Goal: Task Accomplishment & Management: Use online tool/utility

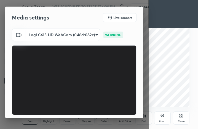
scroll to position [51, 0]
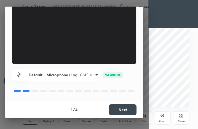
click at [115, 106] on button "Next" at bounding box center [123, 110] width 28 height 11
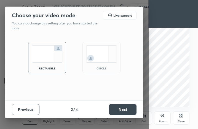
scroll to position [0, 0]
click at [108, 64] on div "circle" at bounding box center [101, 58] width 38 height 32
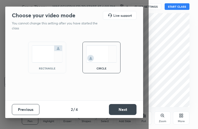
click at [122, 111] on button "Next" at bounding box center [123, 109] width 28 height 11
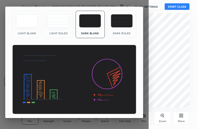
scroll to position [35, 0]
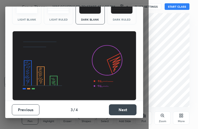
click at [122, 109] on button "Next" at bounding box center [123, 110] width 28 height 11
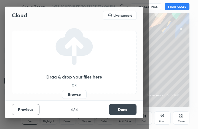
click at [74, 93] on label "Browse" at bounding box center [74, 94] width 24 height 9
click at [62, 93] on input "Browse" at bounding box center [62, 94] width 0 height 9
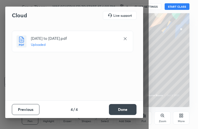
click at [122, 108] on button "Done" at bounding box center [123, 109] width 28 height 11
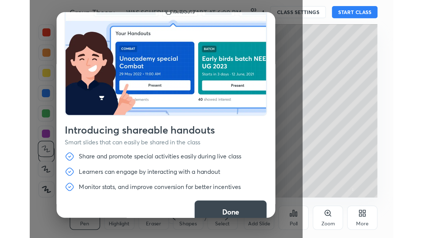
scroll to position [18, 0]
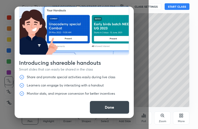
click at [105, 108] on button "Done" at bounding box center [109, 107] width 40 height 13
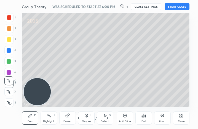
click at [78, 119] on icon at bounding box center [78, 118] width 4 height 4
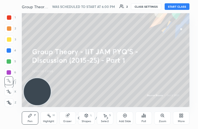
click at [172, 6] on button "START CLASS" at bounding box center [176, 6] width 25 height 7
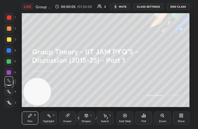
click at [182, 119] on div "More" at bounding box center [181, 118] width 17 height 13
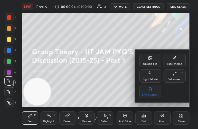
click at [176, 76] on icon at bounding box center [174, 74] width 4 height 4
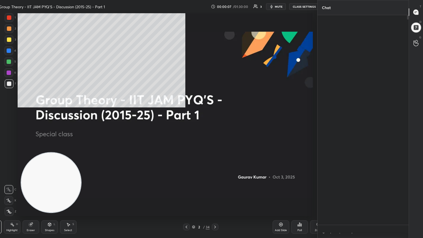
type textarea "x"
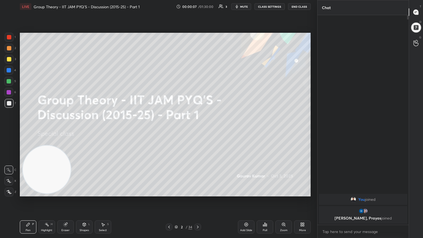
scroll to position [27313, 27220]
click at [197, 129] on div "More" at bounding box center [302, 226] width 17 height 13
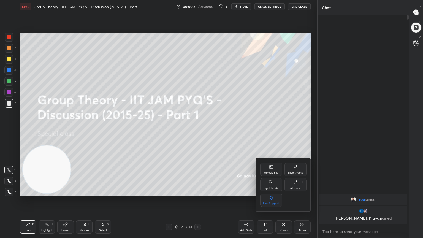
click at [177, 129] on div at bounding box center [211, 119] width 423 height 238
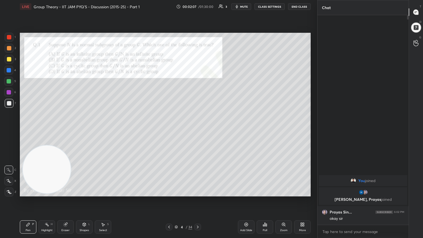
click at [197, 22] on div "Setting up your live class Poll for secs No correct answer Start poll" at bounding box center [165, 114] width 295 height 203
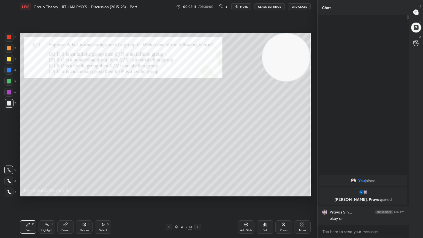
click at [8, 61] on div at bounding box center [9, 59] width 4 height 4
click at [197, 129] on div "Poll" at bounding box center [264, 226] width 17 height 13
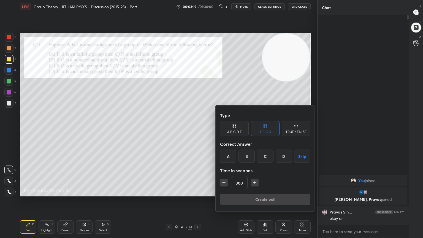
click at [197, 129] on icon "button" at bounding box center [224, 183] width 6 height 6
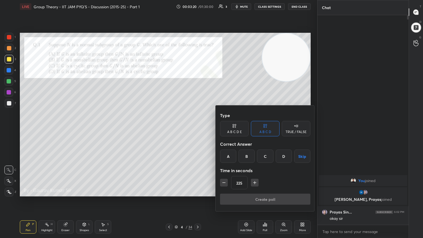
click at [197, 129] on icon "button" at bounding box center [224, 183] width 6 height 6
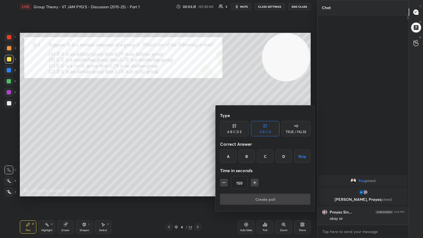
click at [197, 129] on icon "button" at bounding box center [224, 183] width 6 height 6
type input "120"
click at [197, 129] on button "Skip" at bounding box center [302, 155] width 16 height 13
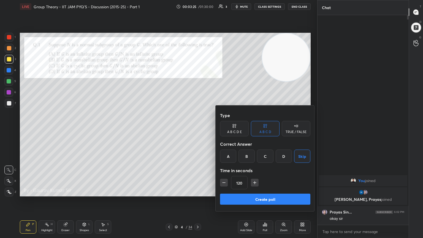
click at [197, 129] on button "Create poll" at bounding box center [265, 198] width 90 height 11
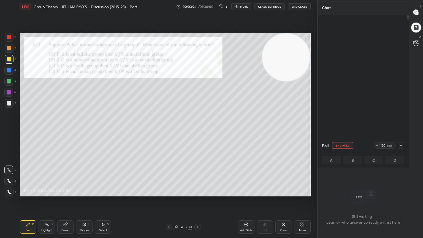
scroll to position [2, 2]
click at [179, 129] on div "Setting up your live class Poll for secs No correct answer Start poll" at bounding box center [165, 114] width 295 height 203
click at [9, 80] on div at bounding box center [9, 81] width 4 height 4
click at [9, 129] on icon at bounding box center [9, 180] width 4 height 3
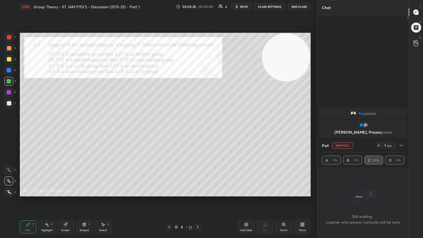
click at [197, 129] on div at bounding box center [400, 145] width 7 height 7
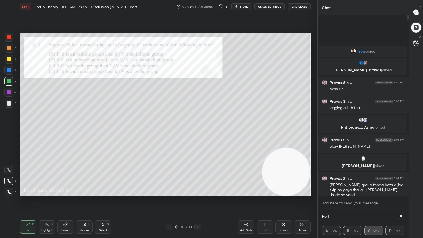
click at [197, 129] on div "Add Slide" at bounding box center [246, 226] width 17 height 13
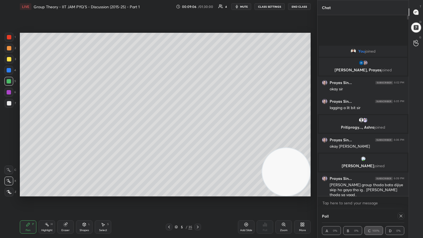
click at [10, 59] on div at bounding box center [9, 59] width 4 height 4
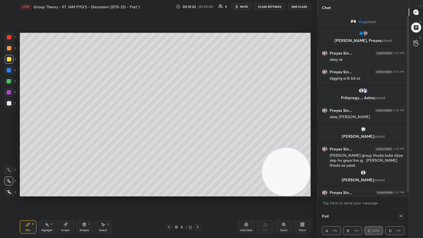
scroll to position [9, 0]
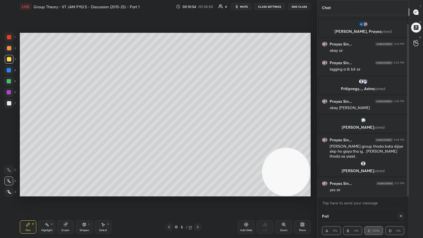
click at [197, 129] on icon at bounding box center [197, 227] width 4 height 4
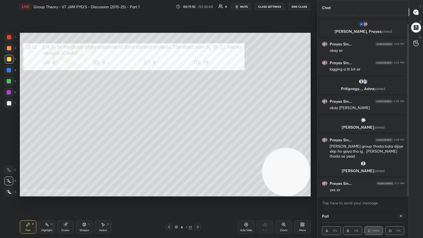
click at [9, 81] on div at bounding box center [9, 81] width 4 height 4
click at [197, 129] on icon at bounding box center [400, 216] width 4 height 4
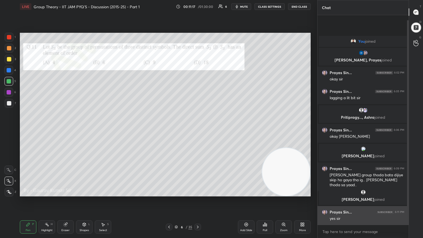
scroll to position [2, 2]
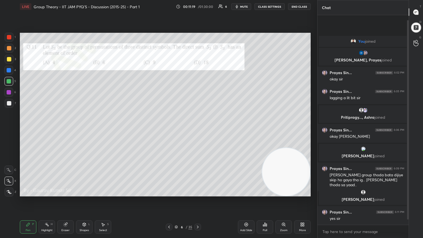
click at [197, 129] on div "Poll" at bounding box center [264, 226] width 17 height 13
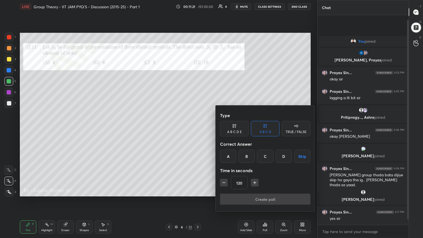
click at [197, 129] on button "Skip" at bounding box center [302, 155] width 16 height 13
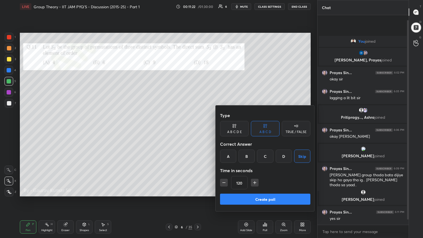
click at [197, 129] on button "Create poll" at bounding box center [265, 198] width 90 height 11
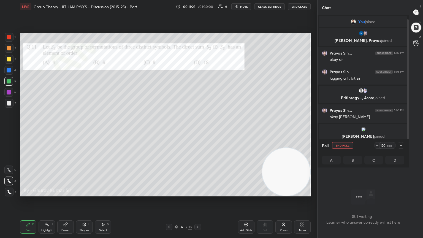
click at [197, 129] on div "Setting up your live class Poll for secs No correct answer Start poll" at bounding box center [165, 114] width 295 height 203
click at [9, 92] on div at bounding box center [9, 92] width 4 height 4
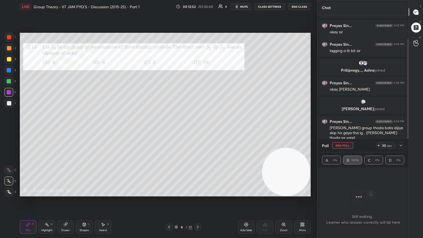
scroll to position [28, 0]
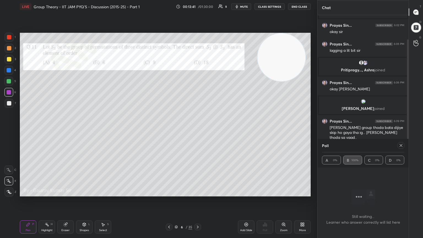
click at [197, 129] on icon at bounding box center [400, 145] width 4 height 4
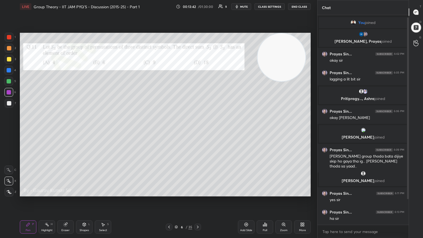
scroll to position [2, 2]
click at [197, 129] on icon at bounding box center [197, 227] width 4 height 4
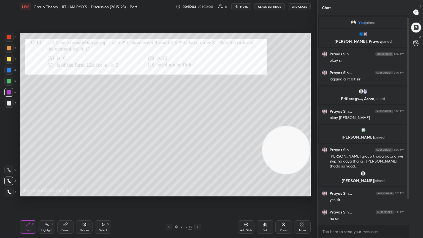
click at [197, 129] on div "Poll" at bounding box center [264, 226] width 17 height 13
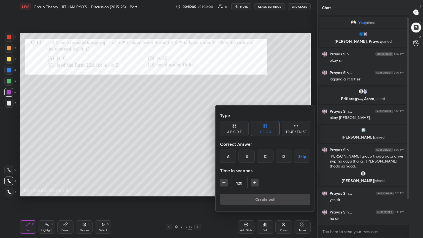
click at [197, 129] on button "Skip" at bounding box center [302, 155] width 16 height 13
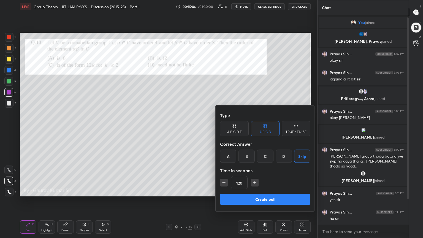
click at [197, 129] on button "Create poll" at bounding box center [265, 198] width 90 height 11
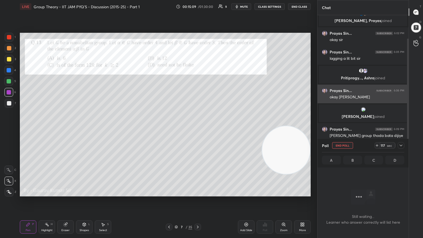
scroll to position [28, 0]
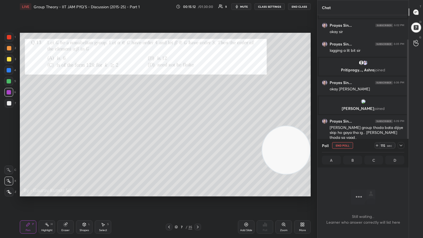
click at [197, 129] on icon at bounding box center [400, 145] width 4 height 4
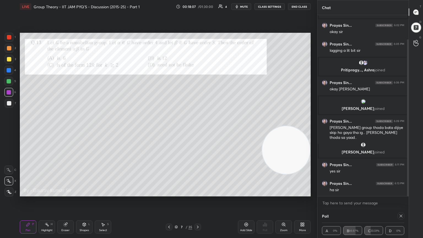
click at [67, 129] on div "Eraser" at bounding box center [65, 226] width 17 height 13
click at [32, 129] on div "Pen P" at bounding box center [28, 226] width 17 height 13
click at [11, 60] on div at bounding box center [9, 59] width 4 height 4
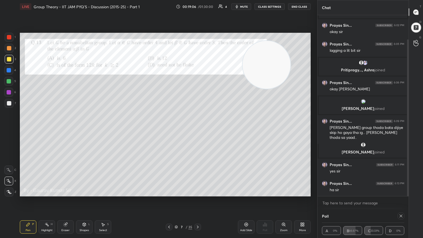
click at [197, 129] on icon at bounding box center [246, 225] width 4 height 4
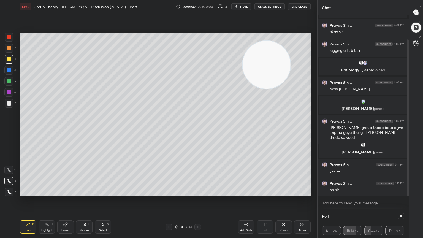
click at [9, 50] on div at bounding box center [9, 48] width 4 height 4
click at [169, 129] on icon at bounding box center [169, 227] width 4 height 4
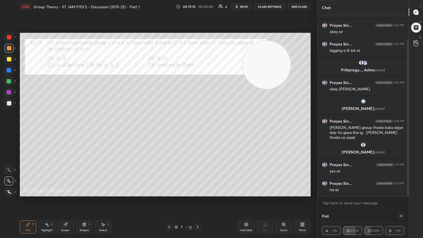
click at [197, 129] on icon at bounding box center [197, 227] width 4 height 4
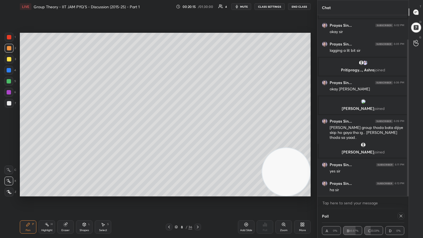
click at [10, 81] on div at bounding box center [9, 81] width 4 height 4
click at [66, 129] on div "Eraser" at bounding box center [65, 230] width 8 height 3
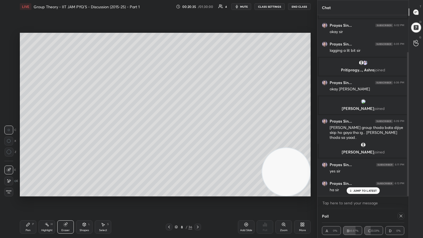
scroll to position [46, 0]
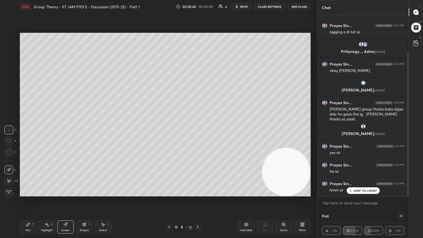
click at [26, 129] on div "Pen" at bounding box center [28, 230] width 5 height 3
click at [169, 129] on icon at bounding box center [169, 227] width 4 height 4
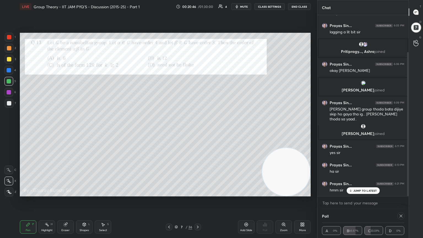
click at [197, 129] on icon at bounding box center [197, 227] width 4 height 4
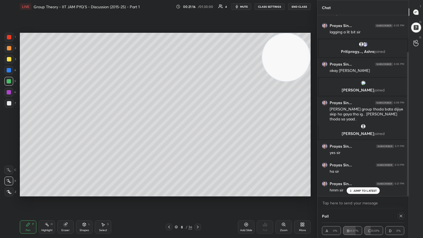
click at [10, 103] on div at bounding box center [9, 103] width 4 height 4
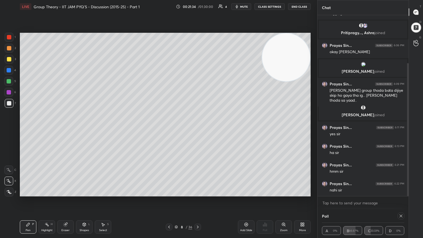
click at [67, 129] on icon at bounding box center [65, 224] width 4 height 4
click at [30, 129] on icon at bounding box center [28, 224] width 4 height 4
click at [197, 129] on div "Add Slide" at bounding box center [246, 230] width 12 height 3
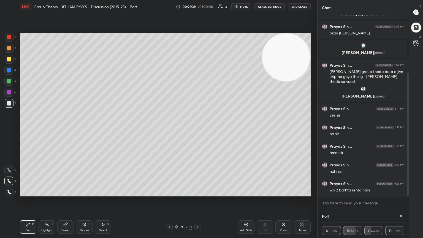
click at [168, 129] on icon at bounding box center [169, 227] width 4 height 4
click at [169, 129] on icon at bounding box center [169, 227] width 4 height 4
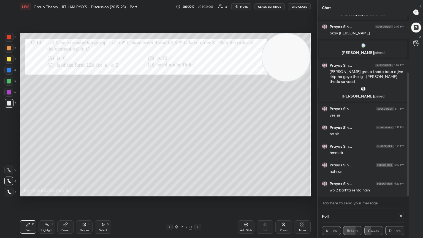
click at [197, 129] on icon at bounding box center [197, 227] width 4 height 4
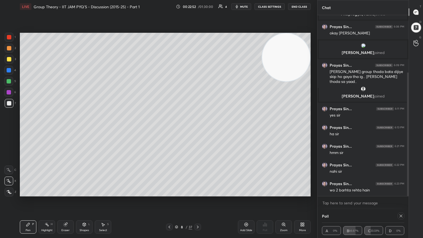
click at [197, 129] on icon at bounding box center [197, 227] width 4 height 4
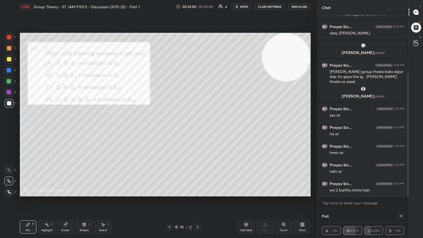
click at [197, 129] on icon at bounding box center [400, 215] width 3 height 3
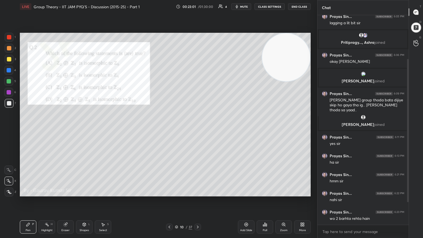
scroll to position [162, 89]
click at [197, 129] on div "Poll" at bounding box center [264, 230] width 4 height 3
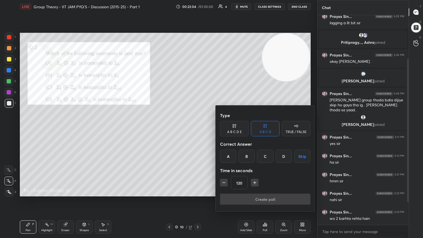
click at [197, 129] on button "Skip" at bounding box center [302, 155] width 16 height 13
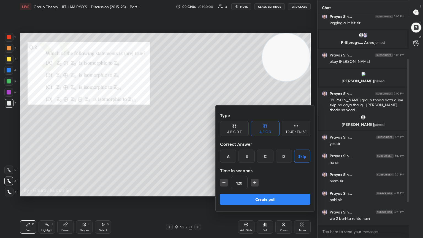
click at [197, 129] on button "Create poll" at bounding box center [265, 198] width 90 height 11
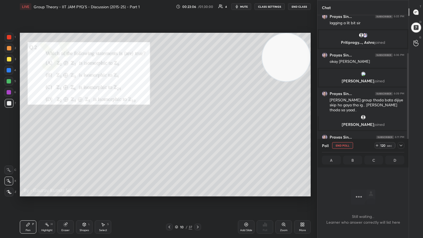
scroll to position [2, 2]
click at [197, 129] on div "Setting up your live class Poll for secs No correct answer Start poll" at bounding box center [165, 114] width 295 height 203
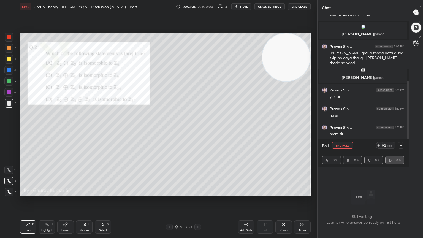
click at [197, 129] on icon at bounding box center [400, 145] width 4 height 4
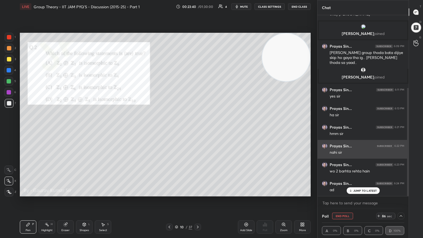
scroll to position [121, 0]
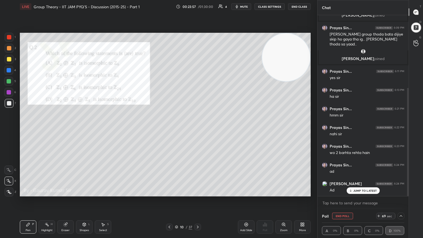
click at [8, 81] on div at bounding box center [9, 81] width 4 height 4
click at [8, 60] on div at bounding box center [9, 59] width 4 height 4
click at [9, 36] on div at bounding box center [9, 37] width 4 height 4
click at [197, 129] on icon at bounding box center [197, 227] width 4 height 4
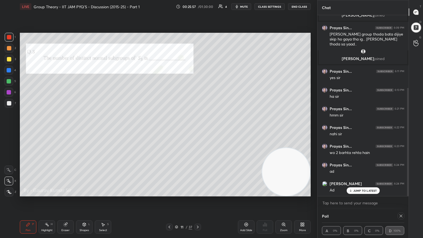
click at [197, 129] on icon at bounding box center [400, 216] width 4 height 4
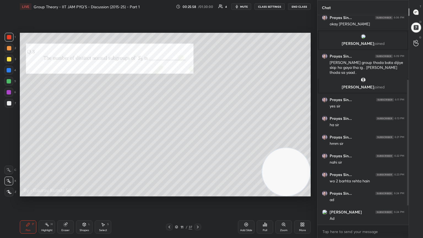
scroll to position [162, 89]
click at [197, 129] on icon at bounding box center [266, 224] width 1 height 2
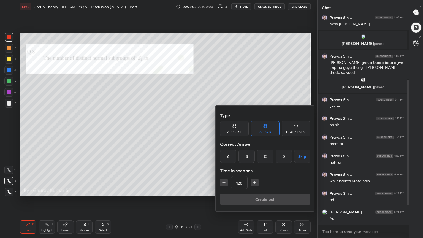
click at [197, 129] on button "Skip" at bounding box center [302, 155] width 16 height 13
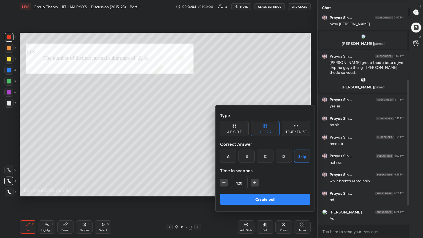
click at [197, 129] on button "Create poll" at bounding box center [265, 198] width 90 height 11
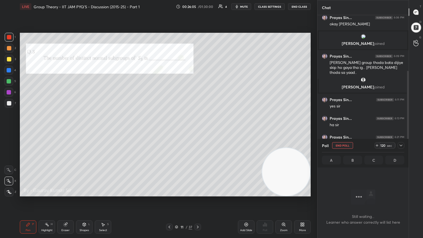
scroll to position [133, 89]
click at [197, 129] on div "Setting up your live class Poll for secs No correct answer Start poll" at bounding box center [165, 114] width 295 height 203
click at [197, 129] on icon at bounding box center [400, 145] width 4 height 4
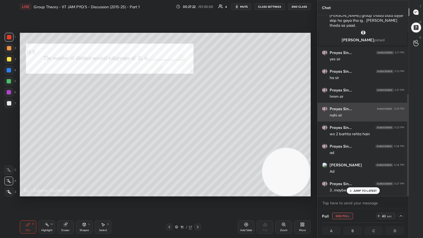
scroll to position [140, 0]
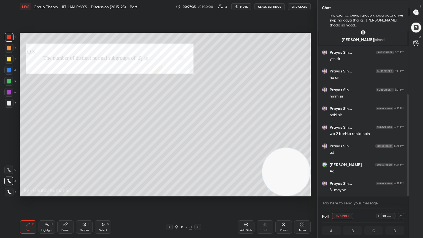
click at [9, 92] on div at bounding box center [9, 92] width 4 height 4
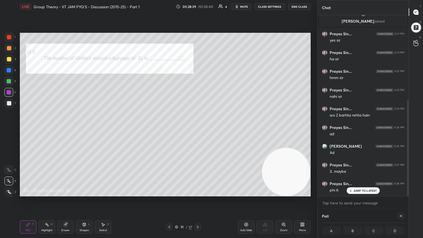
click at [66, 129] on div "Eraser" at bounding box center [65, 226] width 17 height 13
click at [67, 129] on div "Eraser" at bounding box center [65, 230] width 8 height 3
click at [27, 129] on div "Pen P" at bounding box center [28, 226] width 17 height 13
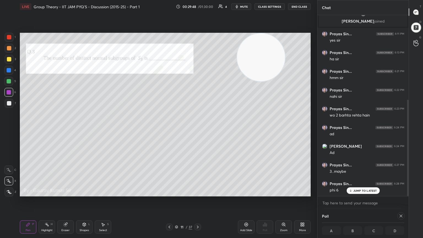
click at [9, 61] on div at bounding box center [9, 59] width 4 height 4
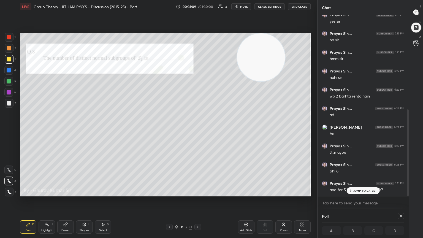
scroll to position [196, 0]
click at [197, 129] on icon at bounding box center [197, 227] width 4 height 4
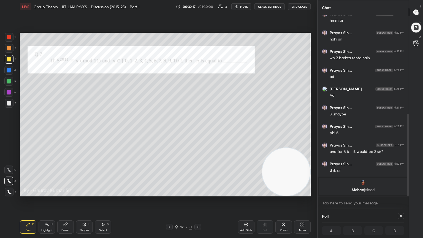
scroll to position [216, 0]
click at [197, 129] on icon at bounding box center [400, 216] width 4 height 4
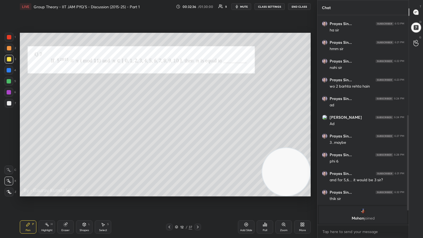
scroll to position [2, 2]
click at [197, 129] on div "Poll" at bounding box center [264, 226] width 17 height 13
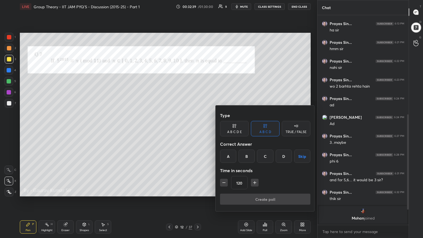
click at [197, 129] on button "Skip" at bounding box center [302, 155] width 16 height 13
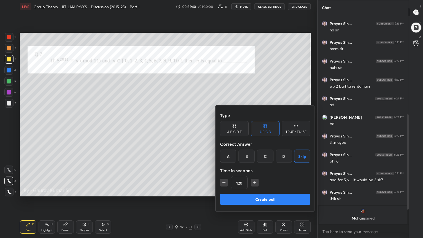
click at [197, 129] on button "Create poll" at bounding box center [265, 198] width 90 height 11
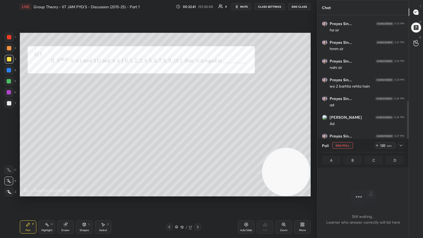
scroll to position [133, 89]
click at [197, 129] on div "Setting up your live class Poll for secs No correct answer Start poll" at bounding box center [165, 114] width 295 height 203
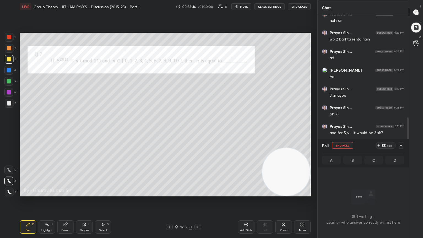
click at [9, 48] on div at bounding box center [9, 48] width 4 height 4
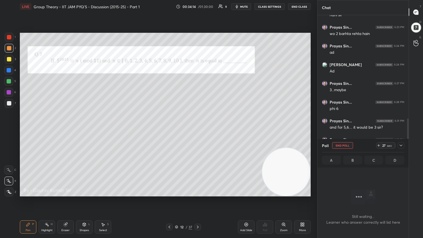
click at [10, 59] on div at bounding box center [9, 59] width 4 height 4
click at [68, 129] on div "Eraser" at bounding box center [65, 226] width 17 height 13
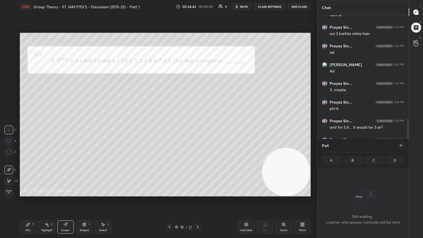
click at [30, 129] on div "Pen P" at bounding box center [28, 226] width 17 height 13
click at [9, 91] on div at bounding box center [9, 92] width 4 height 4
click at [9, 59] on div at bounding box center [9, 59] width 4 height 4
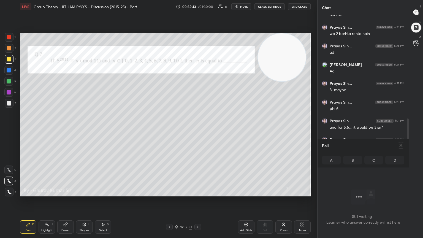
click at [197, 129] on div at bounding box center [400, 145] width 7 height 7
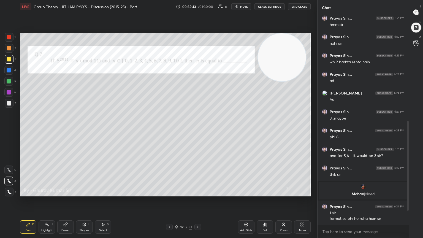
scroll to position [2, 2]
click at [197, 129] on div "Add Slide" at bounding box center [246, 226] width 17 height 13
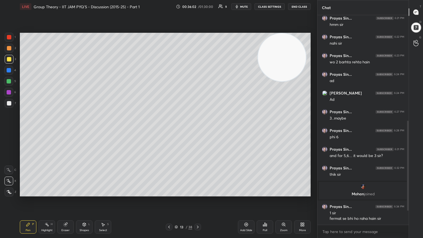
click at [9, 81] on div at bounding box center [9, 81] width 4 height 4
click at [65, 129] on icon at bounding box center [66, 225] width 4 height 4
click at [167, 129] on icon at bounding box center [169, 227] width 4 height 4
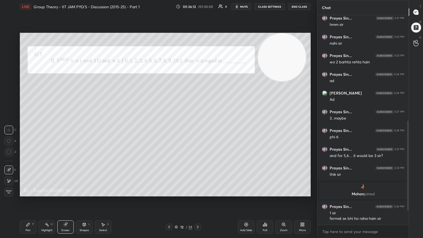
click at [197, 129] on icon at bounding box center [197, 227] width 4 height 4
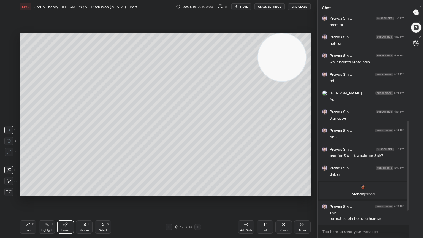
click at [31, 129] on div "Pen P" at bounding box center [28, 226] width 17 height 13
click at [169, 129] on icon at bounding box center [169, 226] width 2 height 3
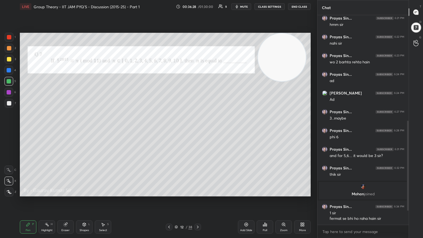
click at [197, 129] on icon at bounding box center [197, 227] width 4 height 4
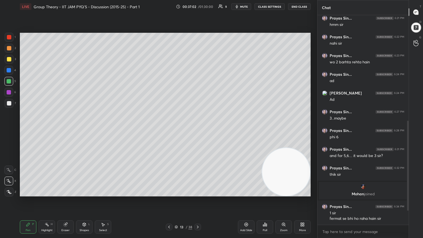
click at [169, 129] on icon at bounding box center [169, 227] width 4 height 4
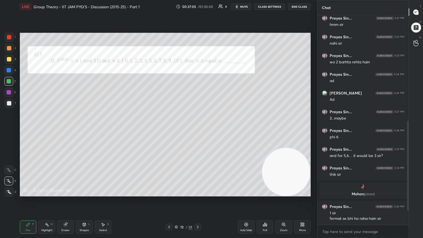
click at [197, 129] on icon at bounding box center [197, 227] width 4 height 4
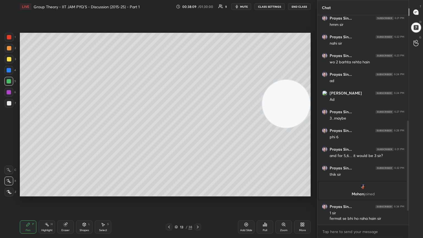
click at [64, 129] on icon at bounding box center [66, 225] width 4 height 4
click at [29, 129] on icon at bounding box center [28, 224] width 4 height 4
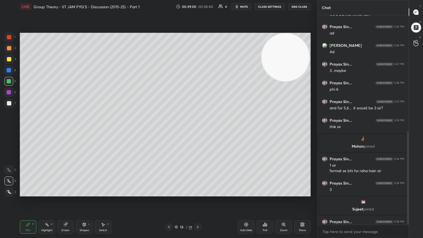
scroll to position [259, 0]
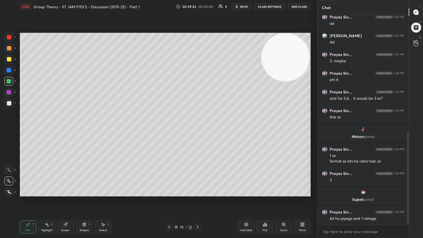
click at [197, 129] on div "Add Slide" at bounding box center [246, 230] width 12 height 3
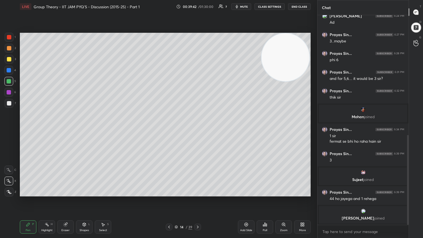
click at [168, 129] on icon at bounding box center [169, 227] width 4 height 4
click at [197, 129] on icon at bounding box center [197, 227] width 4 height 4
click at [167, 129] on icon at bounding box center [169, 227] width 4 height 4
click at [168, 129] on icon at bounding box center [169, 226] width 2 height 3
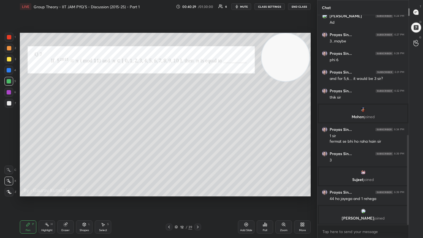
click at [197, 129] on icon at bounding box center [197, 227] width 4 height 4
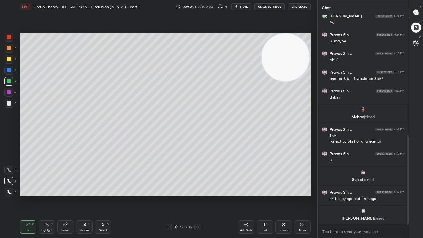
click at [197, 129] on icon at bounding box center [197, 227] width 4 height 4
click at [197, 129] on icon at bounding box center [198, 226] width 2 height 3
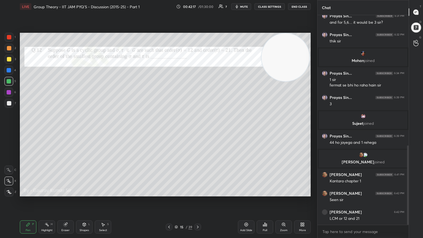
scroll to position [343, 0]
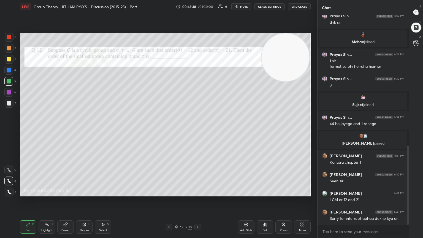
click at [197, 129] on icon at bounding box center [197, 227] width 4 height 4
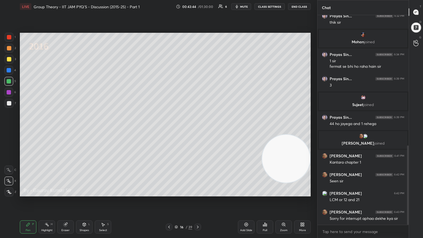
scroll to position [362, 0]
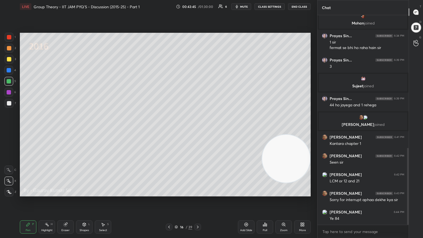
click at [197, 129] on icon at bounding box center [197, 227] width 4 height 4
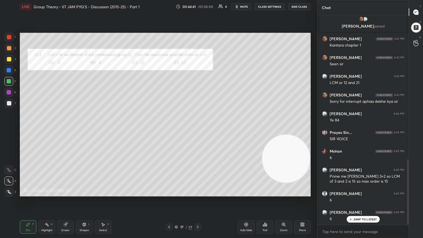
scroll to position [479, 0]
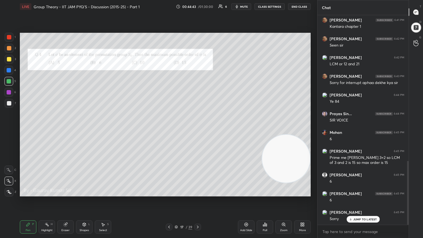
click at [9, 59] on div at bounding box center [9, 59] width 4 height 4
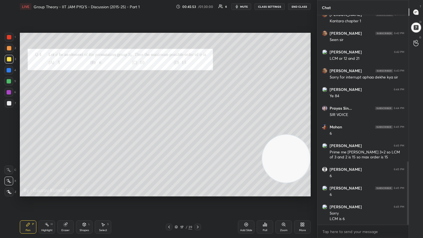
click at [9, 36] on div at bounding box center [9, 37] width 4 height 4
click at [197, 129] on icon at bounding box center [197, 227] width 4 height 4
click at [197, 129] on div "Poll" at bounding box center [264, 230] width 4 height 3
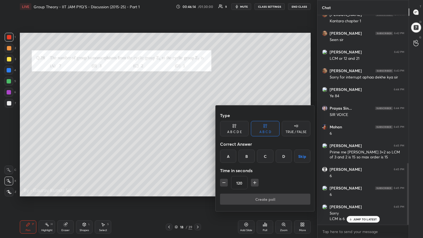
scroll to position [503, 0]
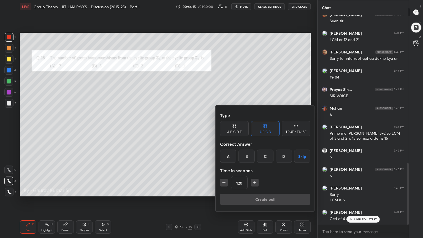
click at [197, 129] on button "Skip" at bounding box center [302, 155] width 16 height 13
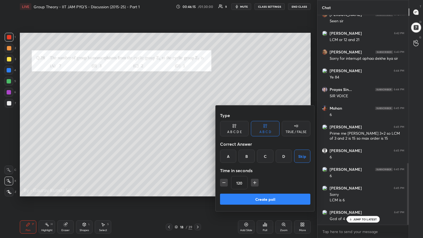
click at [197, 129] on button "Create poll" at bounding box center [265, 198] width 90 height 11
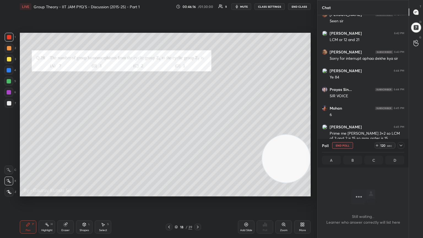
scroll to position [2, 2]
click at [197, 129] on div "Setting up your live class Poll for secs No correct answer Start poll" at bounding box center [165, 114] width 295 height 203
click at [197, 129] on icon at bounding box center [400, 145] width 4 height 4
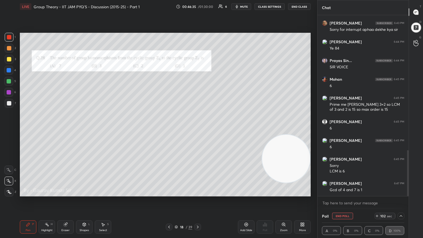
scroll to position [550, 0]
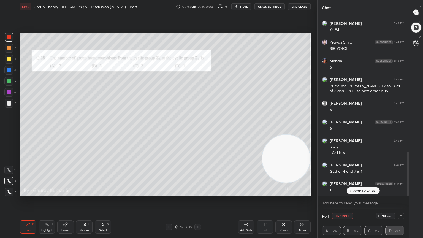
click at [10, 92] on div at bounding box center [9, 92] width 4 height 4
click at [197, 129] on icon at bounding box center [197, 227] width 4 height 4
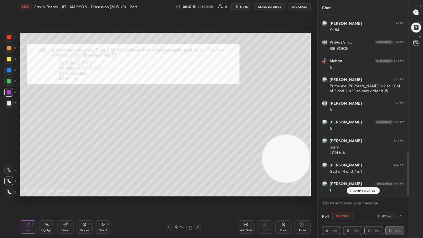
click at [197, 129] on button "End Poll" at bounding box center [342, 215] width 21 height 7
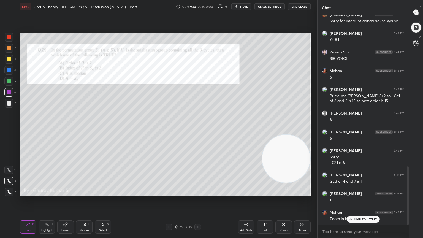
scroll to position [541, 0]
click at [197, 129] on div "More" at bounding box center [302, 226] width 17 height 13
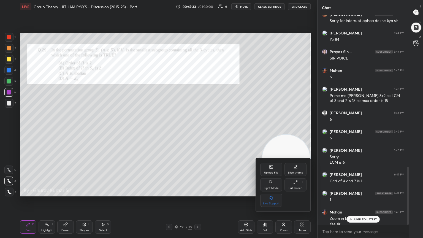
scroll to position [546, 0]
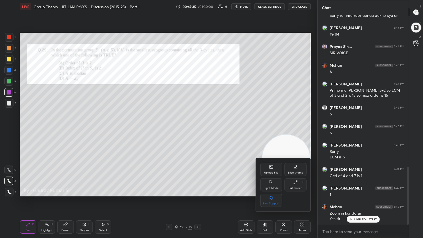
click at [197, 129] on div at bounding box center [211, 119] width 423 height 238
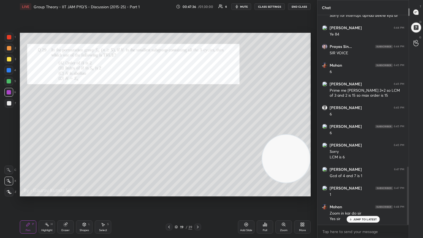
click at [197, 129] on div "Zoom" at bounding box center [283, 226] width 17 height 13
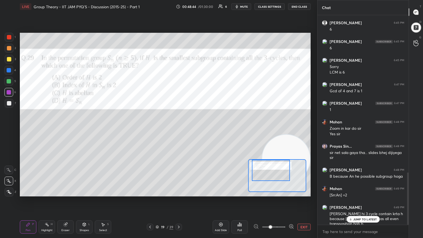
scroll to position [631, 0]
click at [68, 129] on div "Eraser" at bounding box center [65, 226] width 17 height 13
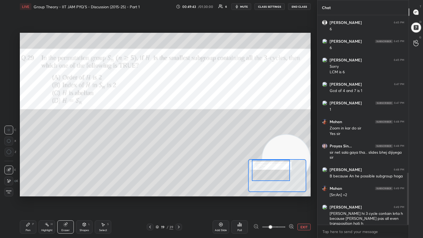
click at [33, 129] on div "P" at bounding box center [33, 224] width 2 height 3
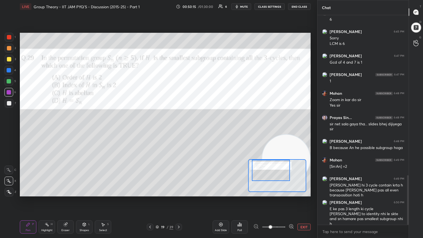
scroll to position [678, 0]
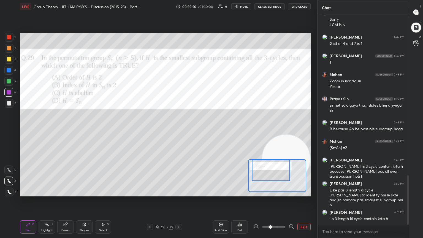
click at [72, 129] on div "Eraser" at bounding box center [65, 226] width 17 height 13
click at [28, 129] on div "Pen P" at bounding box center [28, 226] width 17 height 13
click at [68, 129] on div "Eraser" at bounding box center [65, 226] width 17 height 13
click at [30, 129] on div "Pen P" at bounding box center [28, 226] width 17 height 13
click at [180, 129] on icon at bounding box center [178, 227] width 4 height 4
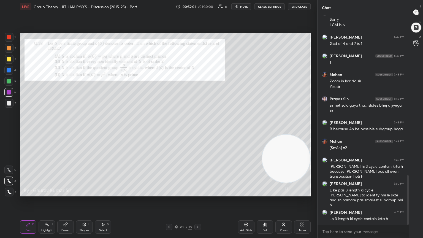
click at [68, 129] on div "Eraser" at bounding box center [65, 226] width 17 height 13
click at [197, 129] on div "Zoom" at bounding box center [283, 230] width 7 height 3
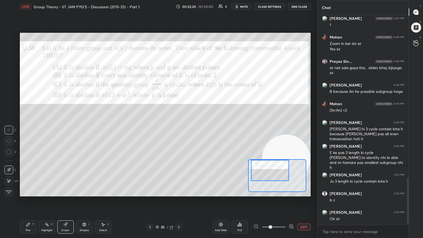
scroll to position [734, 0]
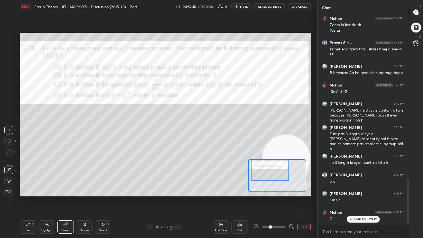
click at [197, 129] on div "Poll" at bounding box center [239, 226] width 17 height 13
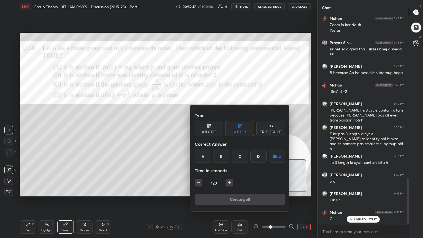
click at [197, 129] on button "Skip" at bounding box center [277, 155] width 16 height 13
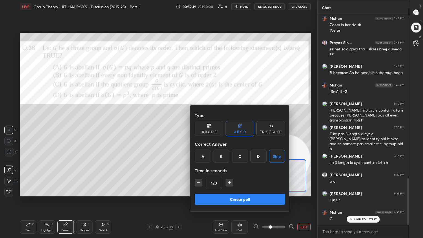
click at [197, 129] on button "Create poll" at bounding box center [240, 198] width 90 height 11
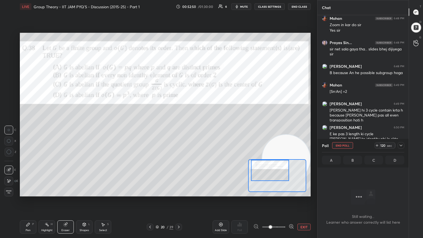
scroll to position [2, 2]
click at [147, 129] on div "Setting up your live class Poll for secs No correct answer Start poll" at bounding box center [165, 114] width 295 height 203
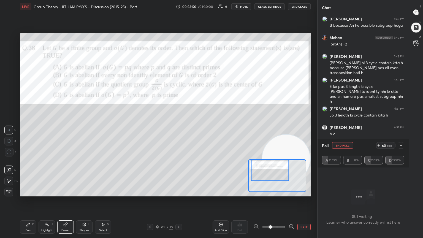
scroll to position [800, 0]
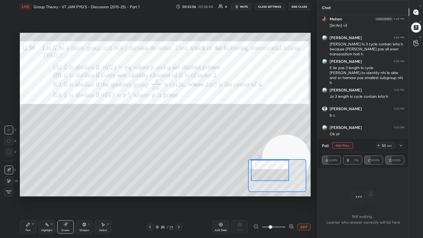
click at [30, 129] on icon at bounding box center [28, 224] width 4 height 4
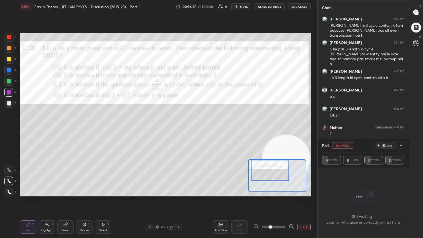
click at [197, 129] on icon at bounding box center [400, 145] width 4 height 4
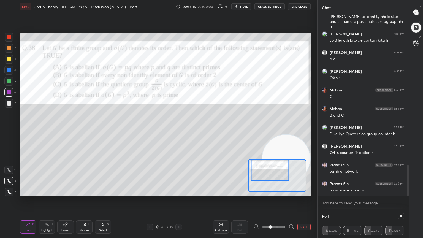
scroll to position [857, 0]
click at [9, 81] on div at bounding box center [9, 81] width 4 height 4
click at [197, 129] on div "Add Slide" at bounding box center [221, 230] width 12 height 3
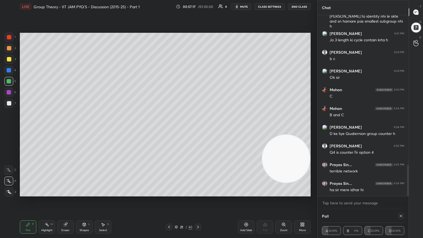
click at [168, 129] on icon at bounding box center [169, 227] width 4 height 4
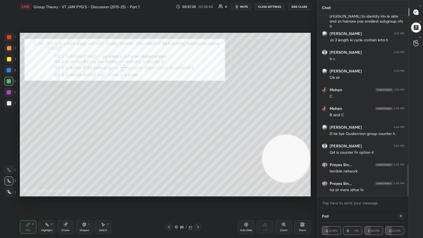
click at [197, 129] on icon at bounding box center [198, 227] width 4 height 4
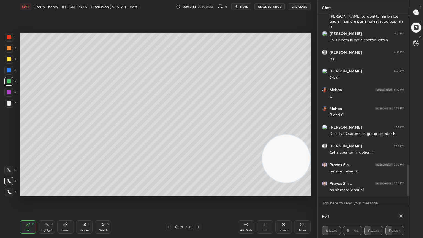
click at [168, 129] on icon at bounding box center [169, 227] width 4 height 4
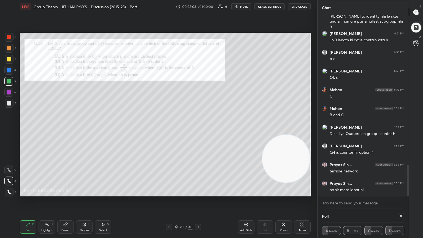
click at [10, 57] on div at bounding box center [9, 59] width 9 height 9
click at [197, 129] on icon at bounding box center [198, 227] width 4 height 4
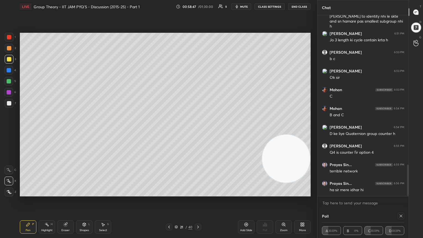
click at [197, 129] on icon at bounding box center [246, 225] width 4 height 4
click at [9, 48] on div at bounding box center [9, 48] width 4 height 4
click at [169, 129] on icon at bounding box center [169, 227] width 4 height 4
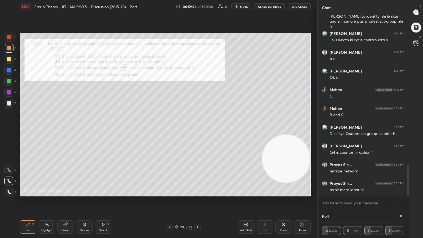
click at [197, 129] on icon at bounding box center [197, 227] width 4 height 4
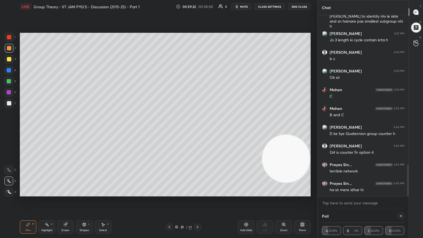
click at [197, 129] on icon at bounding box center [197, 227] width 4 height 4
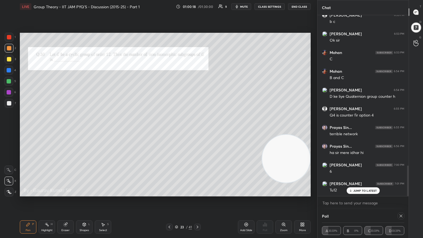
scroll to position [918, 0]
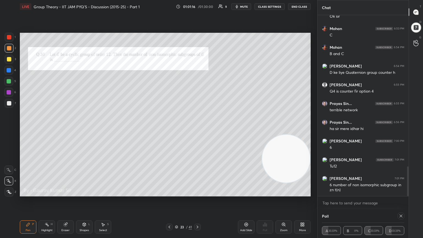
click at [197, 129] on icon at bounding box center [197, 227] width 4 height 4
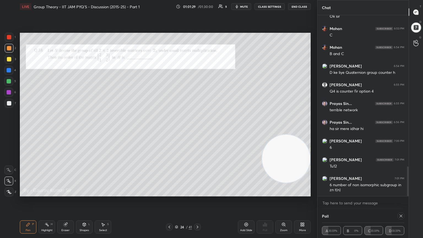
click at [197, 129] on div "Zoom" at bounding box center [283, 230] width 7 height 3
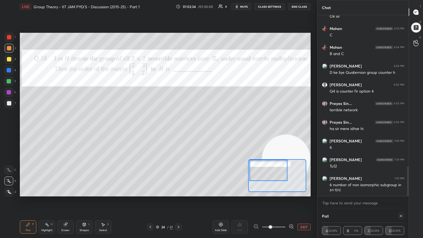
click at [8, 92] on div at bounding box center [9, 92] width 4 height 4
click at [197, 129] on button "EXIT" at bounding box center [303, 226] width 13 height 7
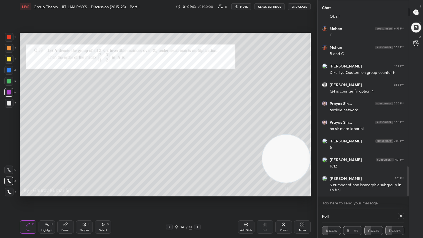
click at [197, 129] on icon at bounding box center [400, 216] width 4 height 4
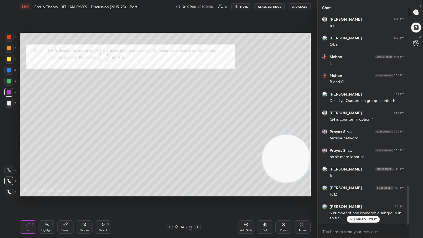
scroll to position [0, 0]
click at [197, 129] on div "Poll" at bounding box center [264, 226] width 17 height 13
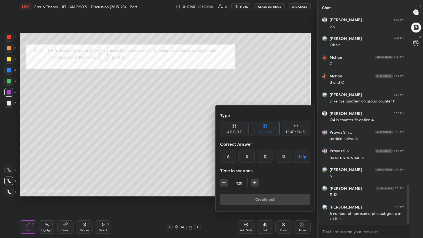
click at [197, 129] on button "Skip" at bounding box center [302, 155] width 16 height 13
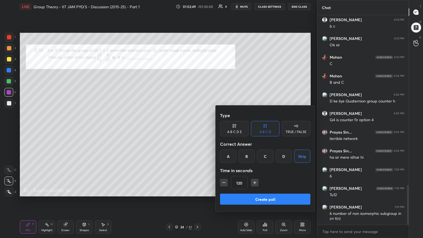
click at [197, 129] on button "Create poll" at bounding box center [265, 198] width 90 height 11
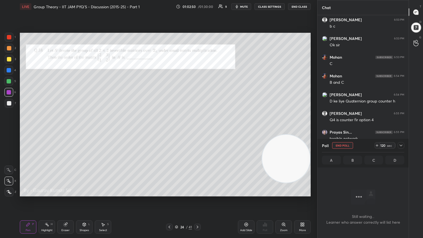
scroll to position [2, 2]
click at [197, 129] on div "Setting up your live class Poll for secs No correct answer Start poll" at bounding box center [165, 114] width 295 height 203
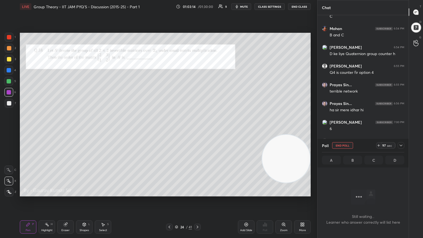
click at [197, 129] on div at bounding box center [400, 145] width 7 height 7
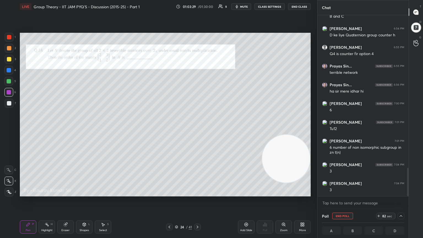
scroll to position [975, 0]
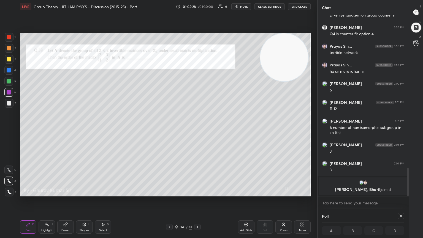
click at [68, 129] on div "Eraser" at bounding box center [65, 230] width 8 height 3
click at [29, 129] on icon at bounding box center [28, 224] width 4 height 4
click at [9, 81] on div at bounding box center [9, 81] width 4 height 4
click at [68, 129] on div "Eraser" at bounding box center [65, 226] width 17 height 13
click at [28, 129] on div "Pen P" at bounding box center [28, 226] width 17 height 13
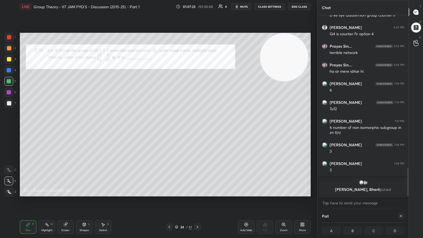
click at [197, 129] on icon at bounding box center [197, 227] width 4 height 4
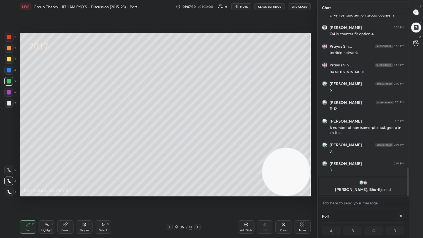
click at [197, 129] on icon at bounding box center [197, 227] width 4 height 4
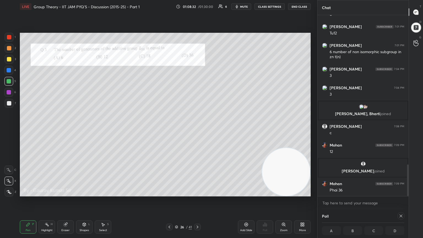
scroll to position [854, 0]
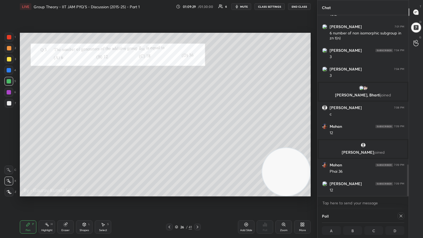
click at [197, 129] on icon at bounding box center [197, 227] width 4 height 4
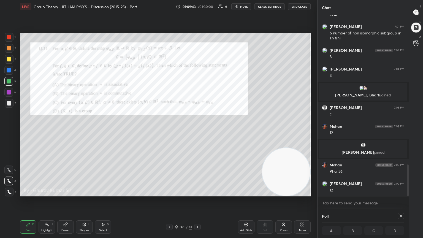
click at [197, 129] on icon at bounding box center [400, 216] width 4 height 4
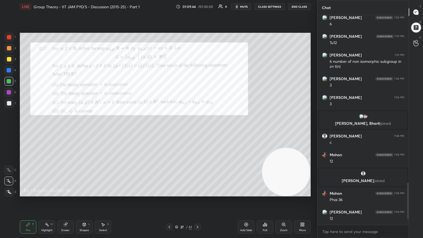
scroll to position [826, 0]
click at [197, 129] on div "Poll" at bounding box center [264, 226] width 17 height 13
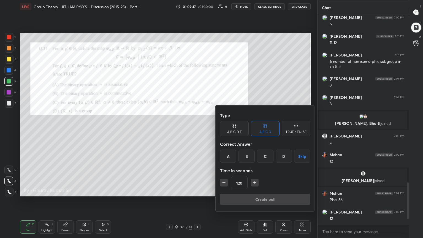
click at [197, 129] on button "Skip" at bounding box center [302, 155] width 16 height 13
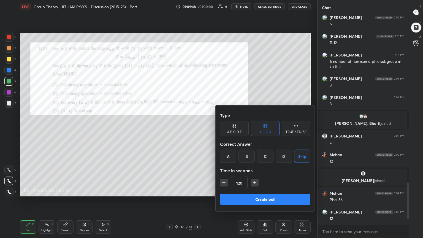
click at [197, 129] on button "Create poll" at bounding box center [265, 198] width 90 height 11
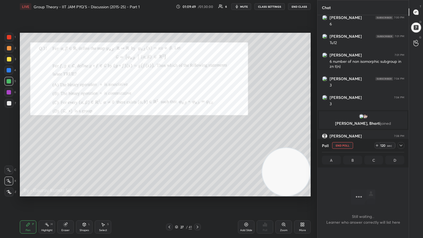
scroll to position [2, 2]
click at [197, 129] on div "Add Slide Poll Zoom More" at bounding box center [274, 226] width 73 height 31
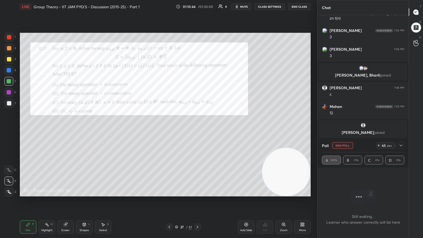
click at [197, 129] on icon at bounding box center [400, 145] width 4 height 4
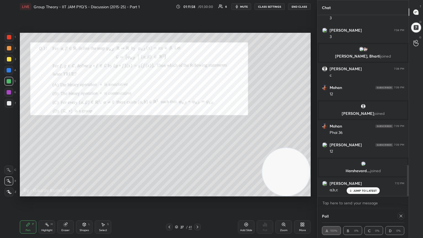
scroll to position [873, 0]
click at [9, 59] on div at bounding box center [9, 59] width 4 height 4
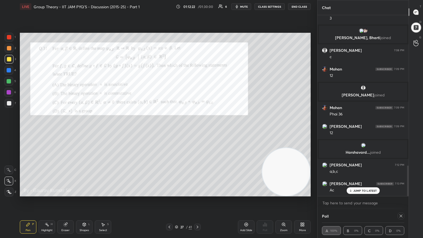
scroll to position [892, 0]
click at [10, 82] on div at bounding box center [9, 81] width 4 height 4
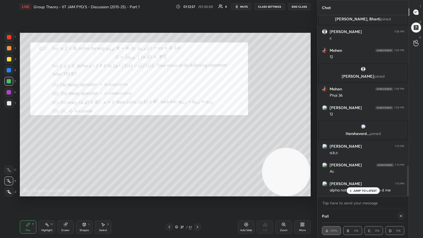
click at [70, 129] on div "Eraser" at bounding box center [65, 226] width 17 height 13
click at [28, 129] on div "Pen P" at bounding box center [28, 226] width 17 height 13
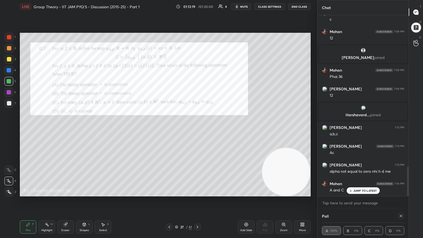
click at [197, 4] on icon "button" at bounding box center [236, 6] width 4 height 4
click at [197, 6] on span "unmute" at bounding box center [243, 7] width 12 height 4
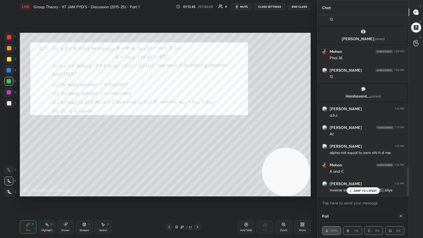
scroll to position [948, 0]
click at [197, 129] on icon at bounding box center [246, 225] width 4 height 4
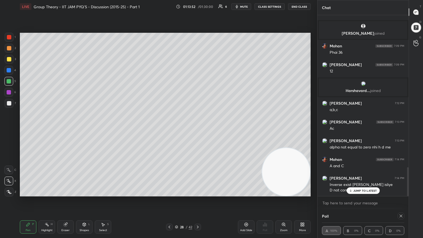
click at [9, 58] on div at bounding box center [9, 59] width 4 height 4
click at [169, 129] on icon at bounding box center [169, 226] width 2 height 3
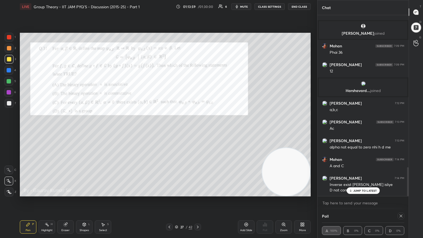
click at [197, 129] on icon at bounding box center [197, 227] width 4 height 4
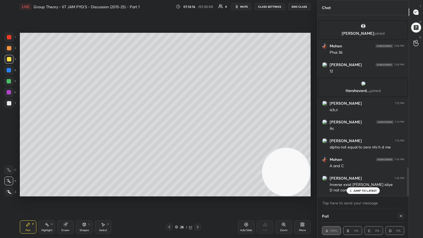
scroll to position [953, 0]
click at [167, 129] on icon at bounding box center [169, 227] width 4 height 4
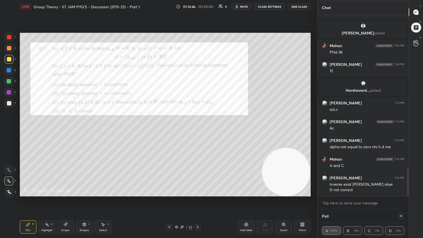
click at [197, 129] on icon at bounding box center [197, 227] width 4 height 4
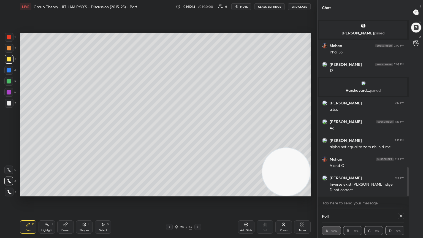
click at [10, 92] on div at bounding box center [9, 92] width 4 height 4
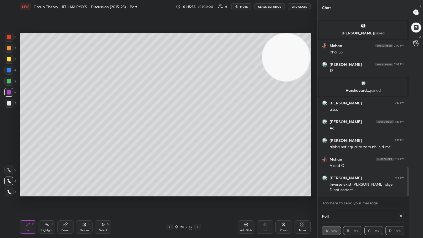
click at [168, 129] on icon at bounding box center [169, 227] width 4 height 4
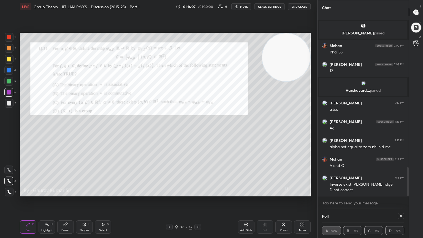
click at [197, 129] on icon at bounding box center [197, 227] width 4 height 4
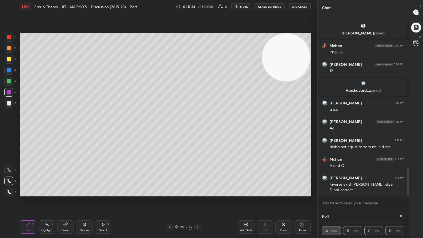
click at [67, 129] on div "Eraser" at bounding box center [65, 226] width 17 height 13
click at [10, 129] on icon at bounding box center [9, 180] width 3 height 3
click at [168, 129] on icon at bounding box center [169, 227] width 4 height 4
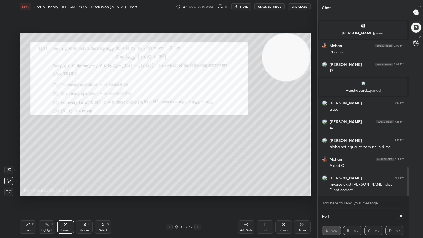
click at [26, 129] on div "Pen" at bounding box center [28, 230] width 5 height 3
click at [197, 129] on icon at bounding box center [197, 227] width 4 height 4
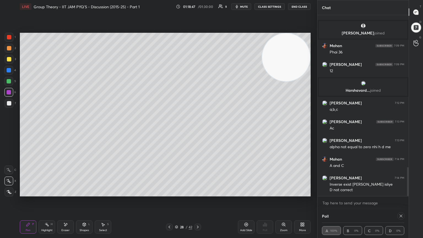
click at [8, 59] on div at bounding box center [9, 59] width 4 height 4
click at [8, 93] on div at bounding box center [9, 92] width 4 height 4
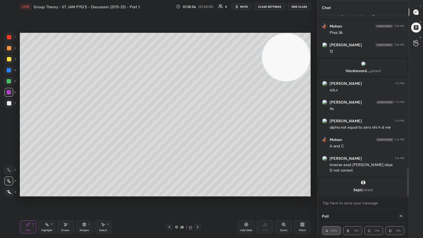
click at [168, 129] on icon at bounding box center [169, 227] width 4 height 4
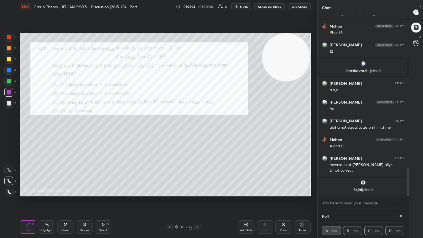
click at [197, 129] on icon at bounding box center [197, 227] width 4 height 4
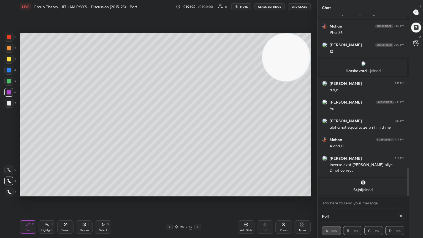
click at [197, 129] on icon at bounding box center [197, 227] width 4 height 4
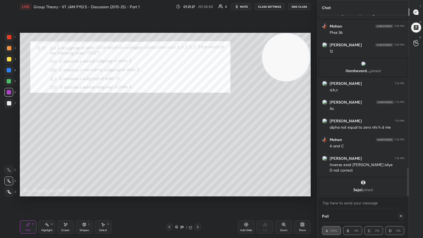
click at [169, 129] on icon at bounding box center [169, 227] width 4 height 4
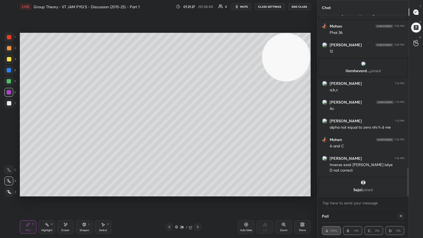
click at [197, 129] on div "Add Slide" at bounding box center [246, 230] width 12 height 3
click at [9, 80] on div at bounding box center [9, 81] width 4 height 4
click at [9, 93] on div at bounding box center [9, 92] width 4 height 4
click at [10, 103] on div at bounding box center [9, 103] width 4 height 4
click at [69, 129] on div "Eraser" at bounding box center [65, 226] width 17 height 13
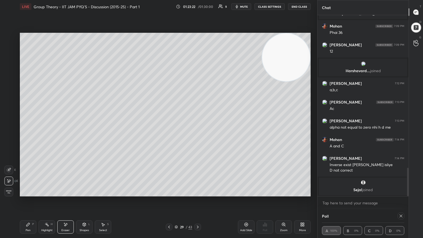
click at [31, 129] on div "Pen P" at bounding box center [28, 226] width 17 height 13
click at [197, 129] on div "Add Slide" at bounding box center [246, 226] width 17 height 13
click at [169, 129] on icon at bounding box center [169, 227] width 4 height 4
click at [197, 129] on icon at bounding box center [197, 227] width 4 height 4
click at [66, 129] on div "Eraser" at bounding box center [65, 230] width 8 height 3
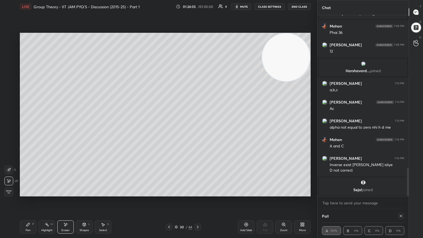
click at [31, 129] on div "Pen P" at bounding box center [28, 226] width 17 height 13
click at [167, 129] on icon at bounding box center [169, 227] width 4 height 4
click at [168, 129] on icon at bounding box center [169, 227] width 4 height 4
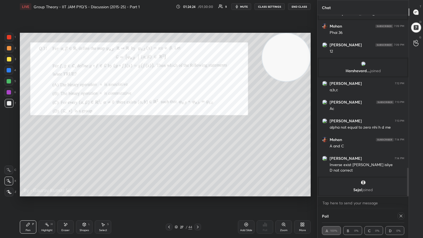
click at [9, 82] on div at bounding box center [9, 81] width 4 height 4
click at [9, 61] on div at bounding box center [9, 59] width 4 height 4
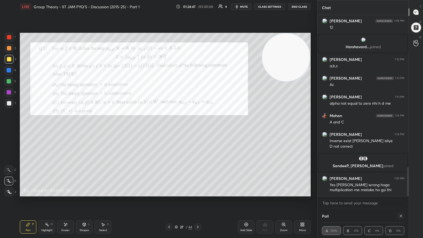
scroll to position [947, 0]
click at [9, 81] on div at bounding box center [9, 81] width 4 height 4
click at [9, 92] on div at bounding box center [9, 92] width 4 height 4
click at [197, 129] on icon at bounding box center [197, 227] width 4 height 4
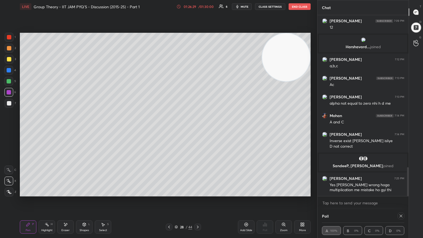
click at [197, 129] on icon at bounding box center [197, 227] width 4 height 4
click at [197, 129] on icon at bounding box center [198, 226] width 2 height 3
click at [197, 129] on icon at bounding box center [197, 227] width 4 height 4
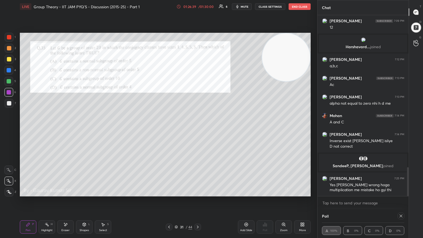
click at [197, 129] on div "Zoom" at bounding box center [283, 226] width 17 height 13
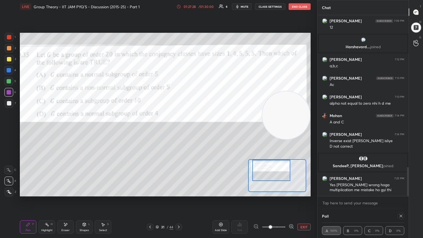
scroll to position [967, 0]
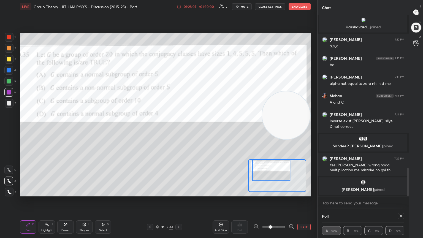
click at [197, 129] on icon at bounding box center [400, 216] width 4 height 4
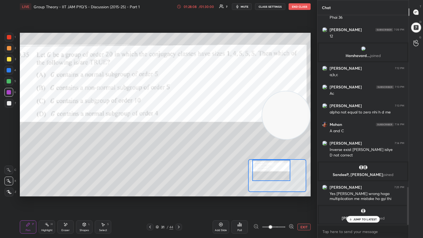
scroll to position [2, 2]
click at [197, 129] on div "Poll" at bounding box center [239, 226] width 17 height 13
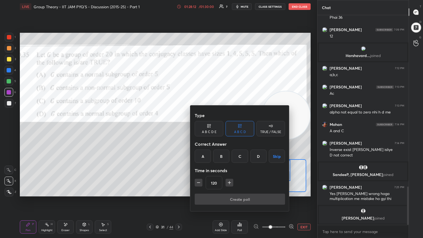
click at [197, 129] on button "Skip" at bounding box center [277, 155] width 16 height 13
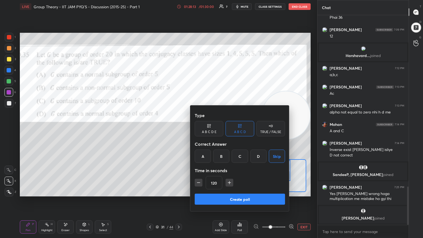
click at [197, 129] on button "Create poll" at bounding box center [240, 198] width 90 height 11
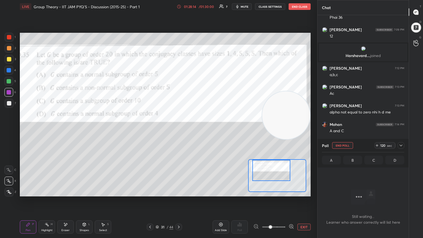
scroll to position [133, 89]
click at [197, 129] on div "Setting up your live class Poll for secs No correct answer Start poll" at bounding box center [165, 114] width 295 height 203
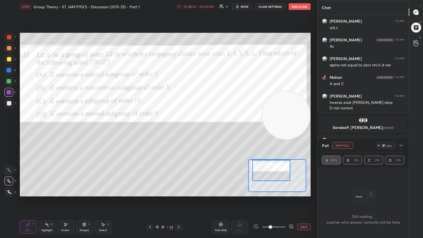
scroll to position [999, 0]
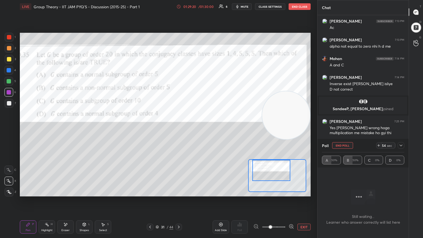
click at [197, 129] on icon at bounding box center [400, 145] width 4 height 4
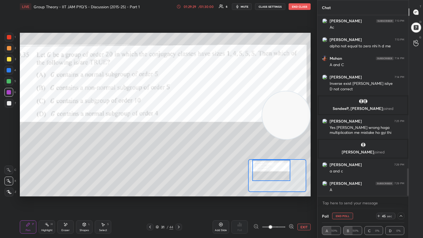
scroll to position [1018, 0]
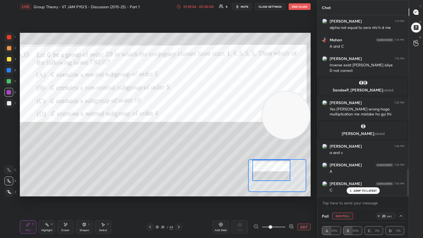
click at [197, 129] on button "EXIT" at bounding box center [303, 226] width 13 height 7
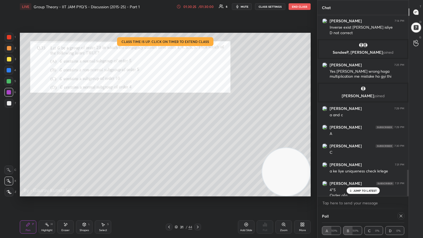
scroll to position [1061, 0]
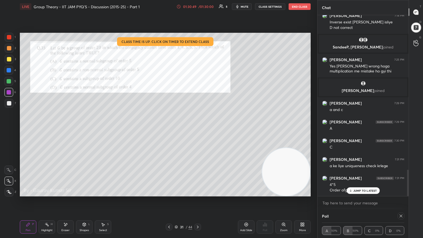
click at [197, 129] on icon at bounding box center [400, 216] width 4 height 4
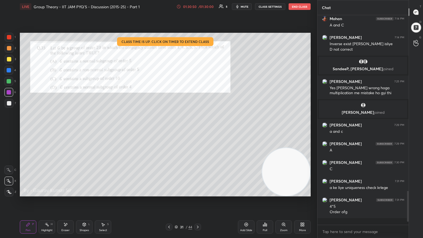
scroll to position [1033, 0]
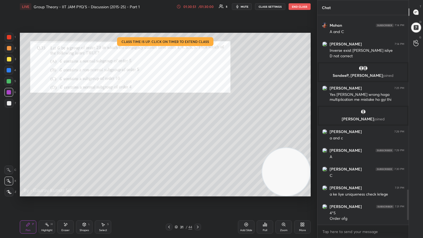
click at [197, 5] on button "End Class" at bounding box center [299, 6] width 22 height 7
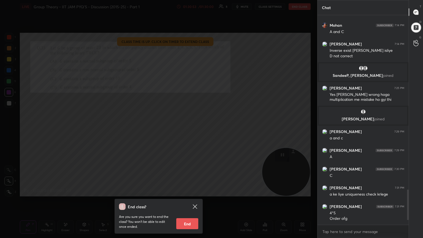
click at [186, 129] on button "End" at bounding box center [187, 223] width 22 height 11
type textarea "x"
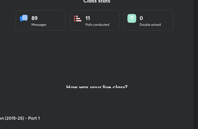
scroll to position [27421, 27322]
